Goal: Transaction & Acquisition: Subscribe to service/newsletter

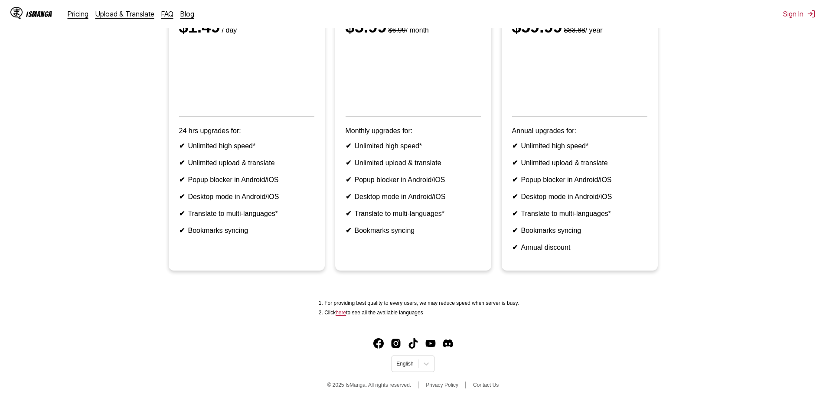
scroll to position [179, 0]
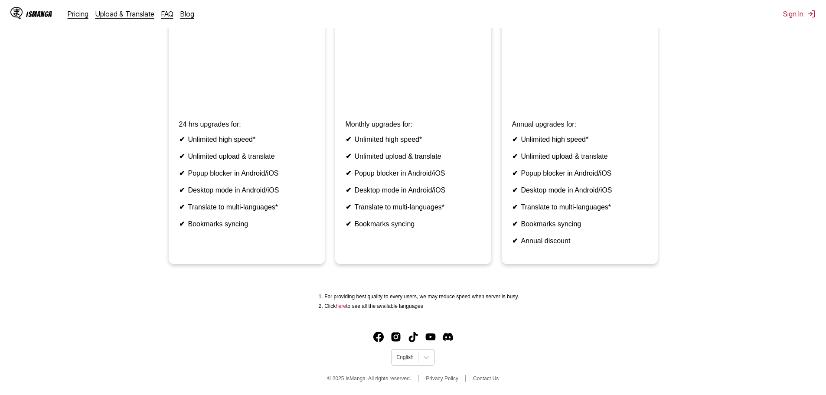
click at [412, 352] on div "English" at bounding box center [405, 357] width 26 height 11
click at [418, 336] on div "中文(正體)" at bounding box center [412, 336] width 42 height 14
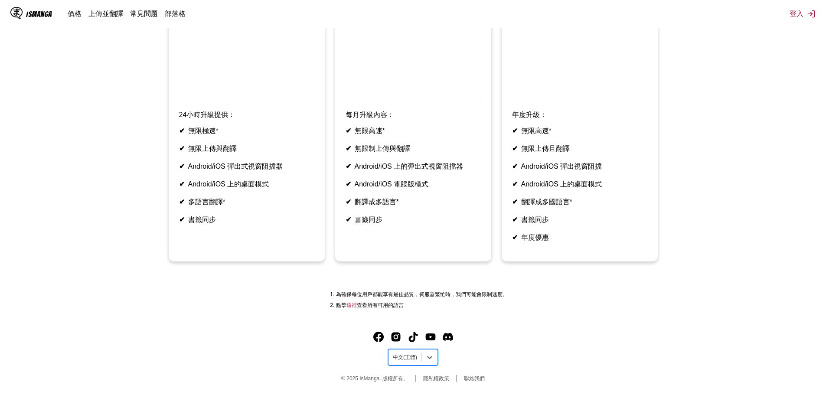
click at [693, 265] on ul "支付一日 單次計費 $1.49 / 每天 24小時升級提供： ✔ 無限極速* ✔ 無限上傳與翻譯 ✔ Android/iOS 彈出式視窗阻擋器 ✔ Andro…" at bounding box center [413, 107] width 812 height 329
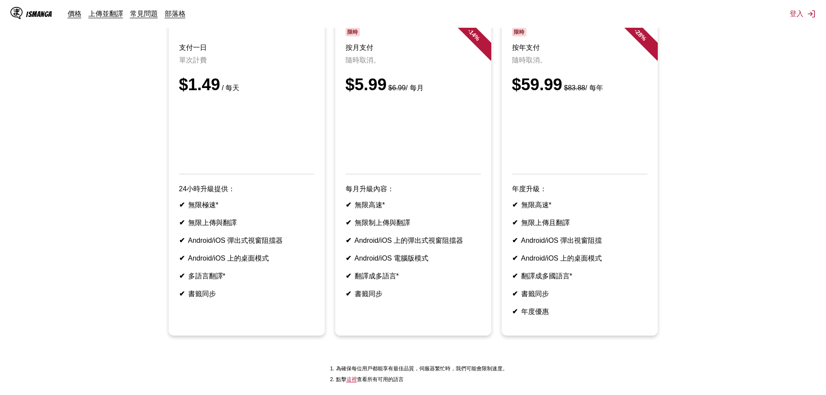
scroll to position [98, 0]
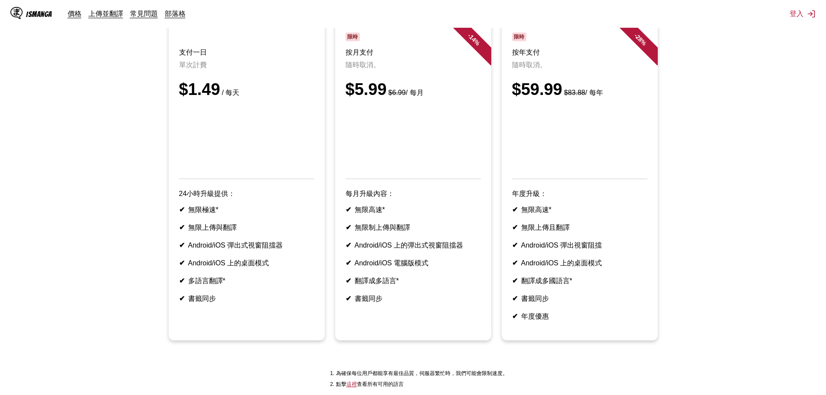
click at [800, 20] on div "IsManga 價格 上傳並翻譯 常見問題 部落格 登入 價格 上傳並翻譯 常見問題 部落格" at bounding box center [413, 14] width 826 height 28
click at [802, 17] on button "登入" at bounding box center [802, 14] width 26 height 10
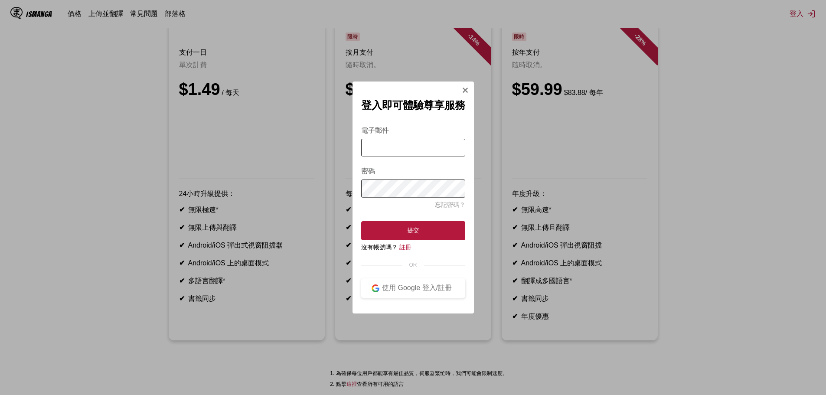
click at [440, 139] on input "電子郵件" at bounding box center [413, 148] width 104 height 18
type input "*********"
click at [429, 293] on div "使用 Google 登入/註冊" at bounding box center [416, 288] width 75 height 9
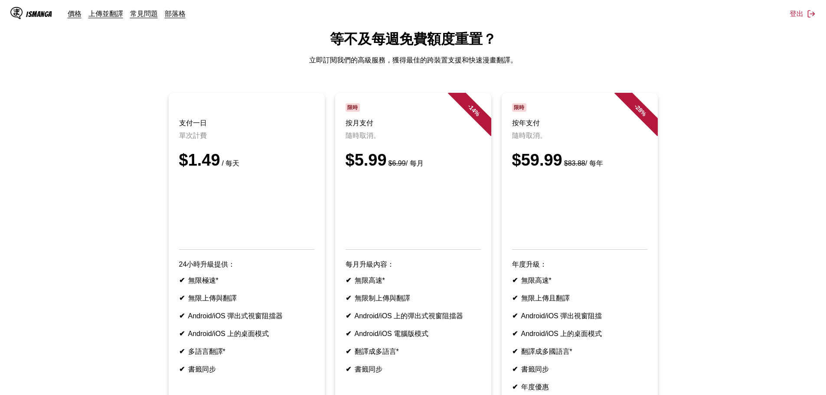
scroll to position [196, 0]
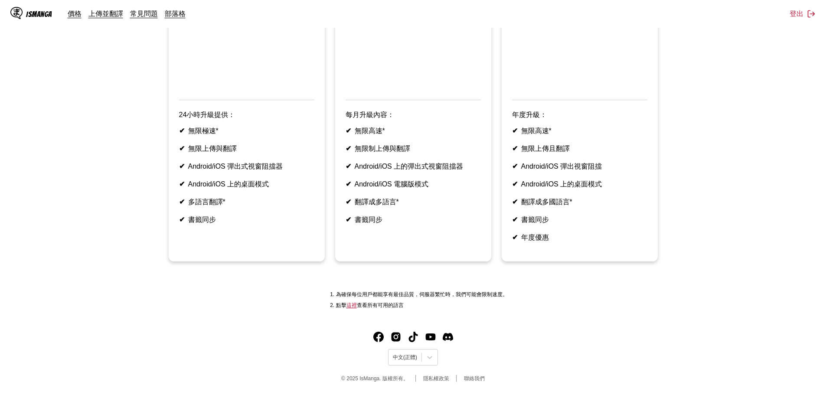
click at [351, 308] on link "這裡" at bounding box center [351, 305] width 10 height 6
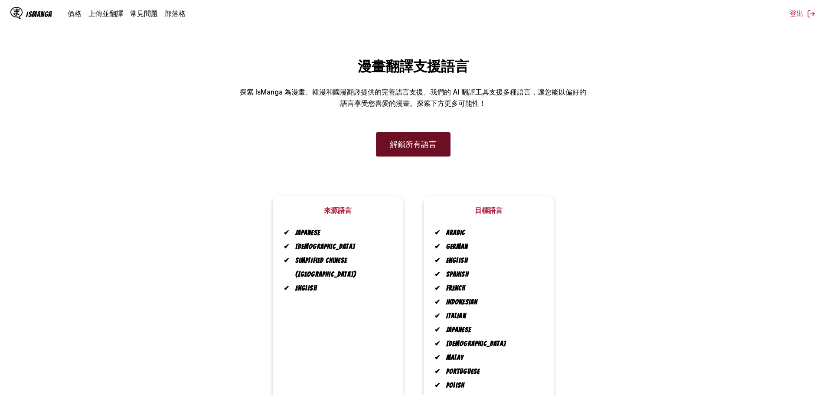
click at [437, 155] on link "解鎖所有語言" at bounding box center [413, 144] width 75 height 24
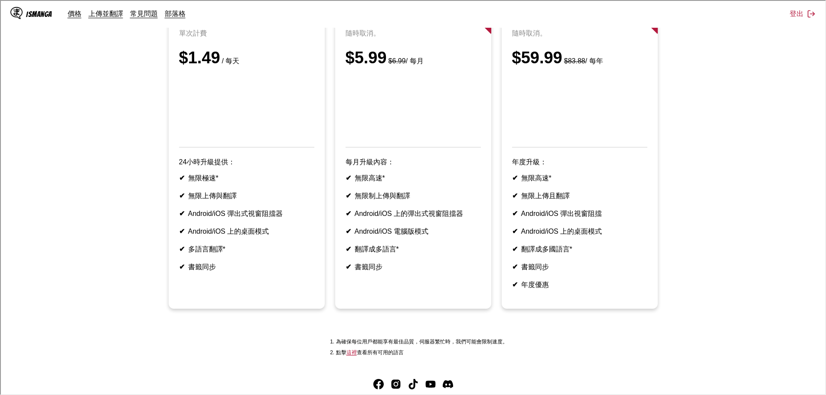
scroll to position [130, 0]
